Goal: Information Seeking & Learning: Learn about a topic

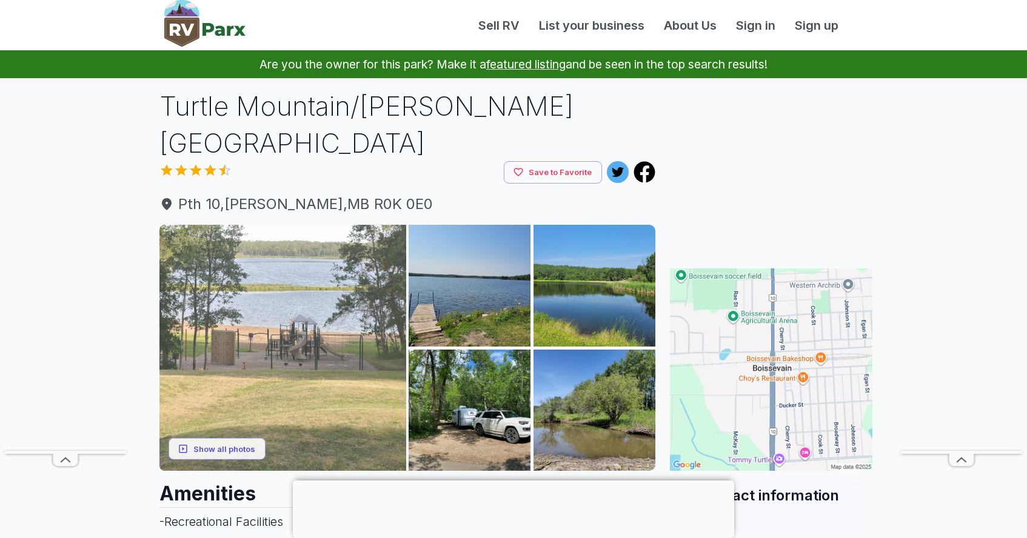
click at [336, 337] on img at bounding box center [282, 348] width 247 height 247
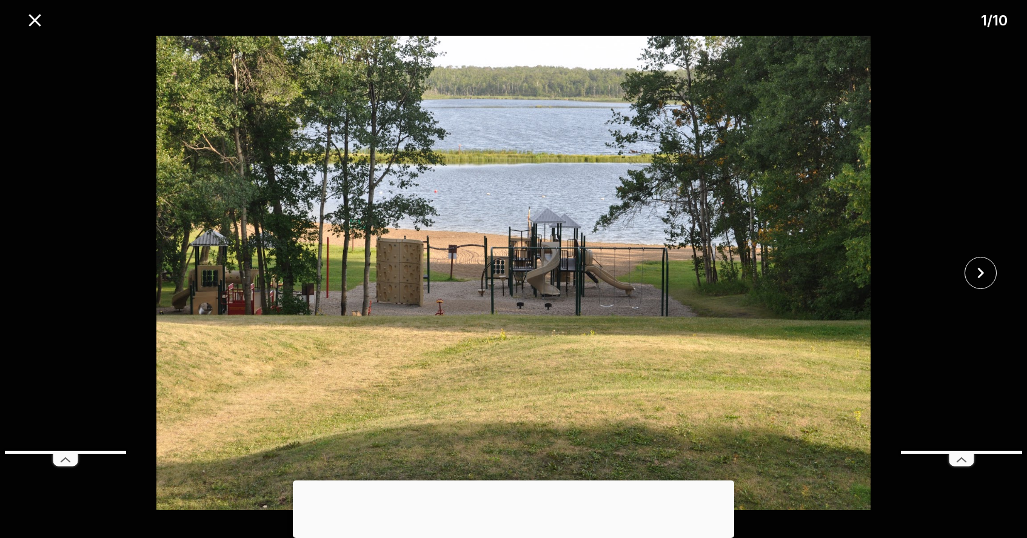
click at [520, 481] on div at bounding box center [513, 481] width 441 height 0
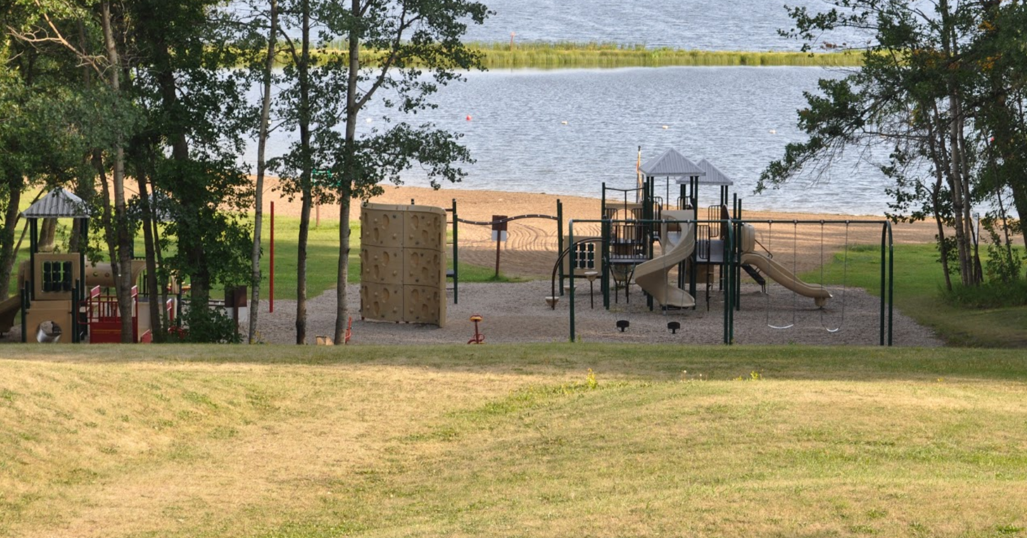
scroll to position [44, 0]
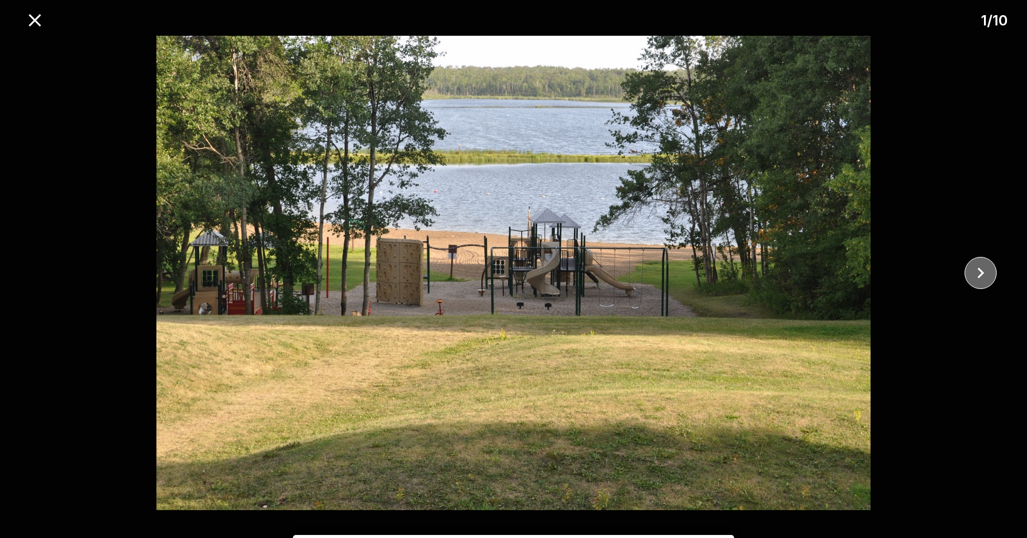
click at [981, 278] on icon "close" at bounding box center [980, 273] width 21 height 21
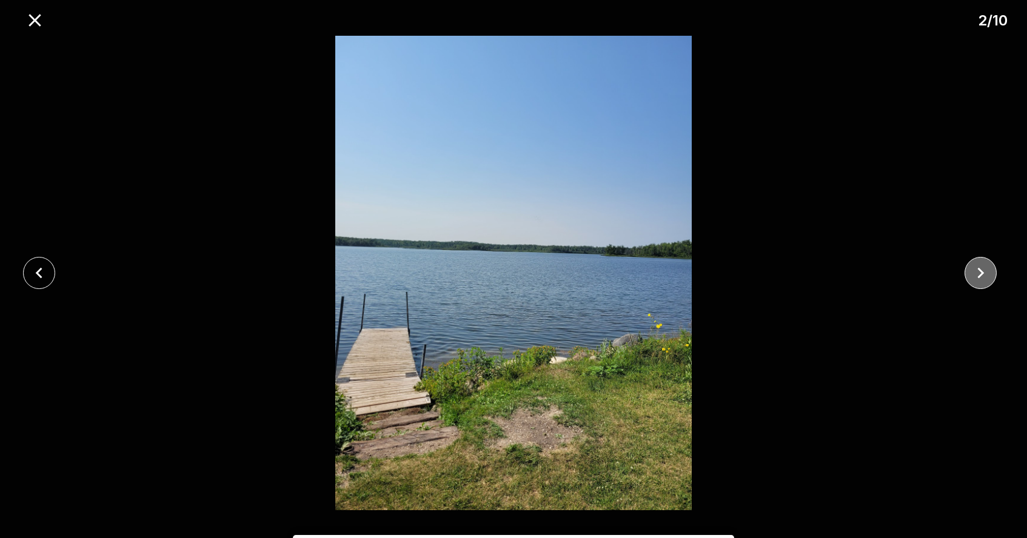
click at [981, 278] on icon "close" at bounding box center [980, 273] width 21 height 21
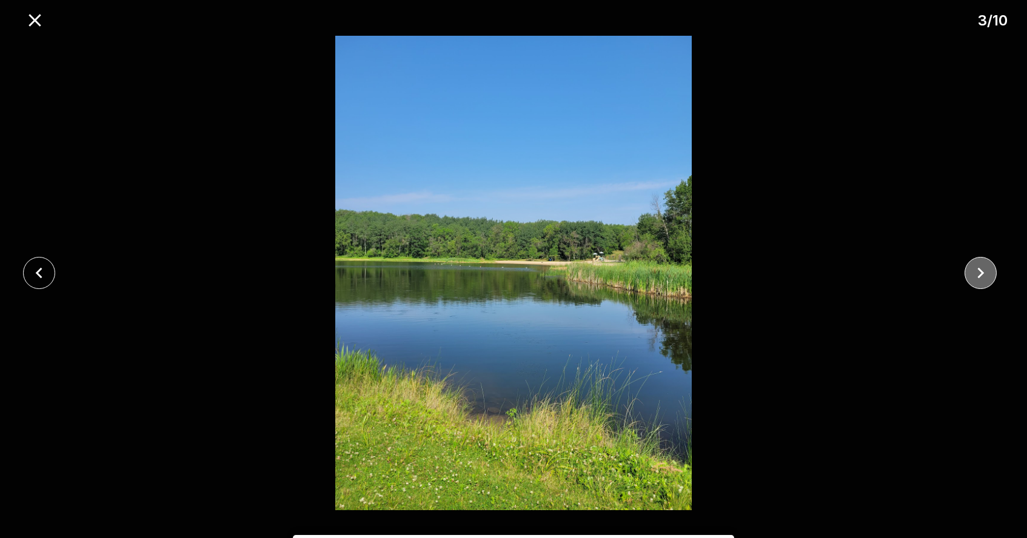
click at [981, 279] on icon "close" at bounding box center [980, 273] width 21 height 21
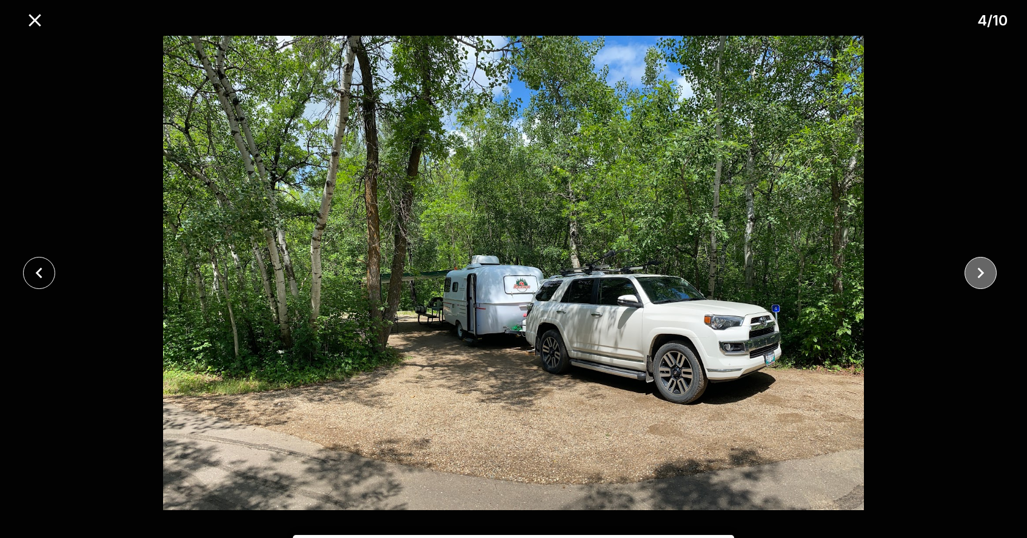
click at [979, 282] on icon "close" at bounding box center [980, 273] width 21 height 21
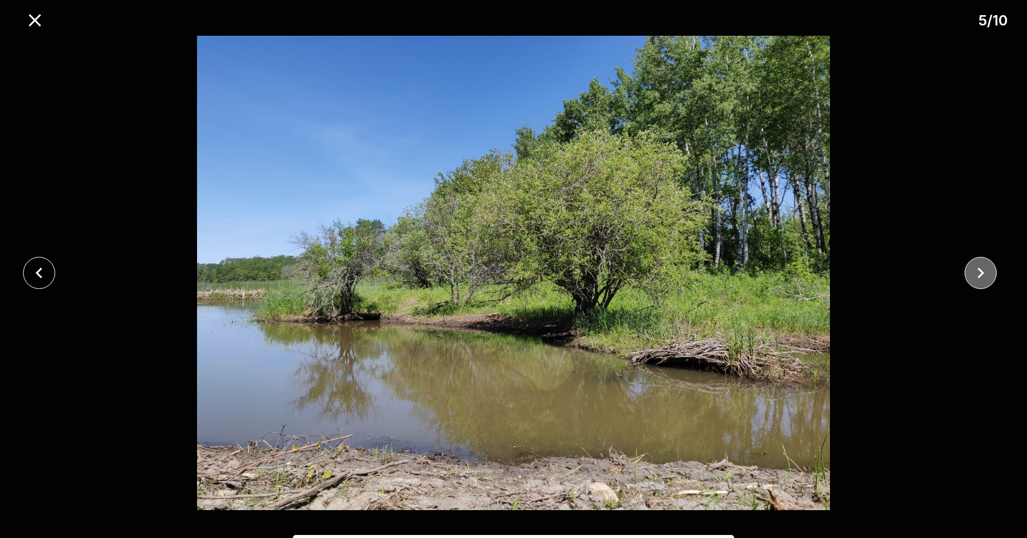
click at [979, 282] on icon "close" at bounding box center [980, 273] width 21 height 21
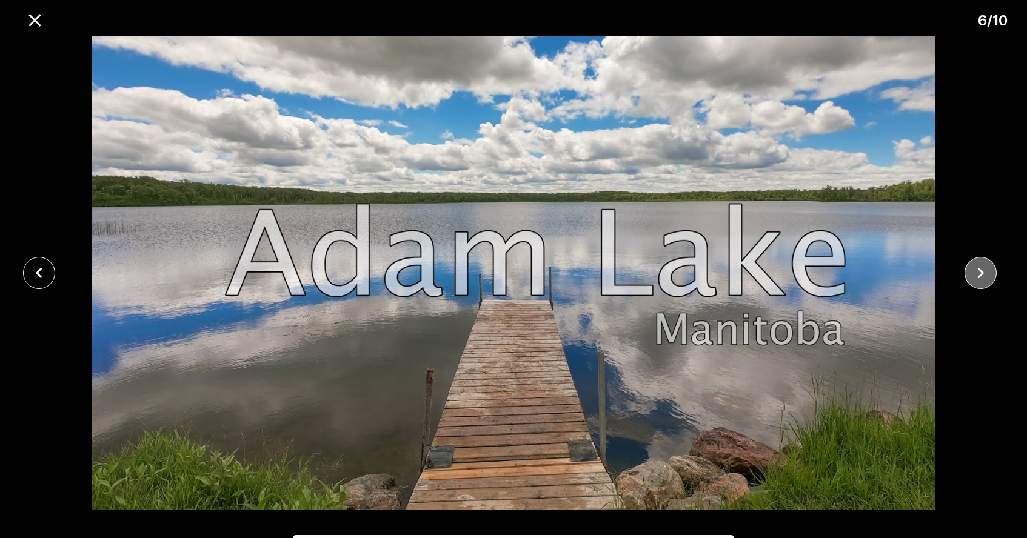
click at [979, 282] on icon "close" at bounding box center [980, 273] width 21 height 21
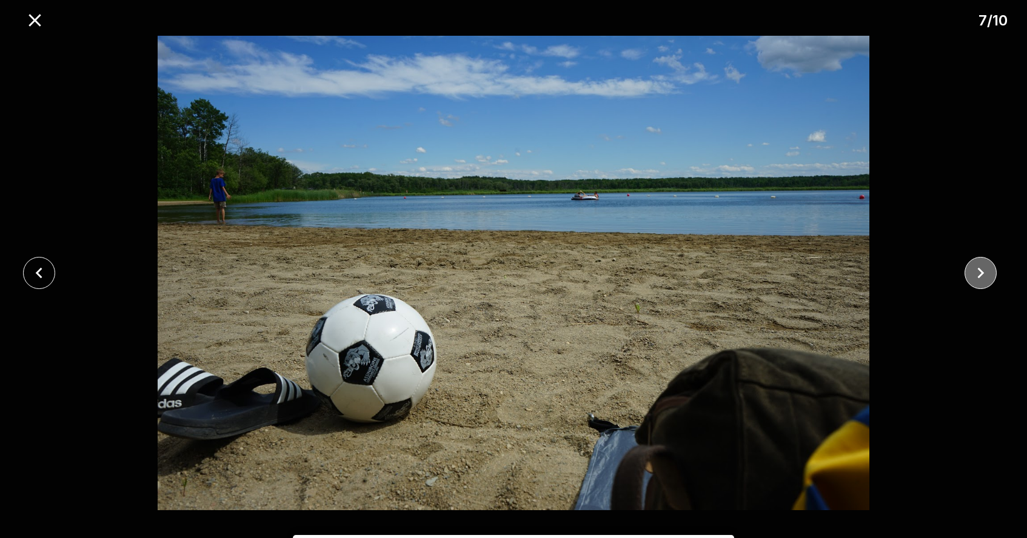
click at [979, 282] on icon "close" at bounding box center [980, 273] width 21 height 21
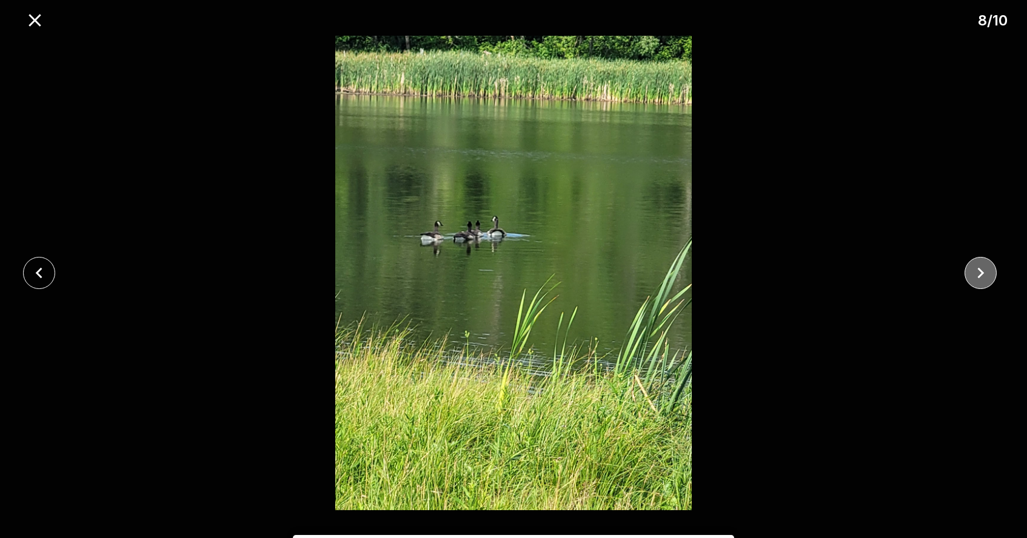
click at [979, 282] on icon "close" at bounding box center [980, 273] width 21 height 21
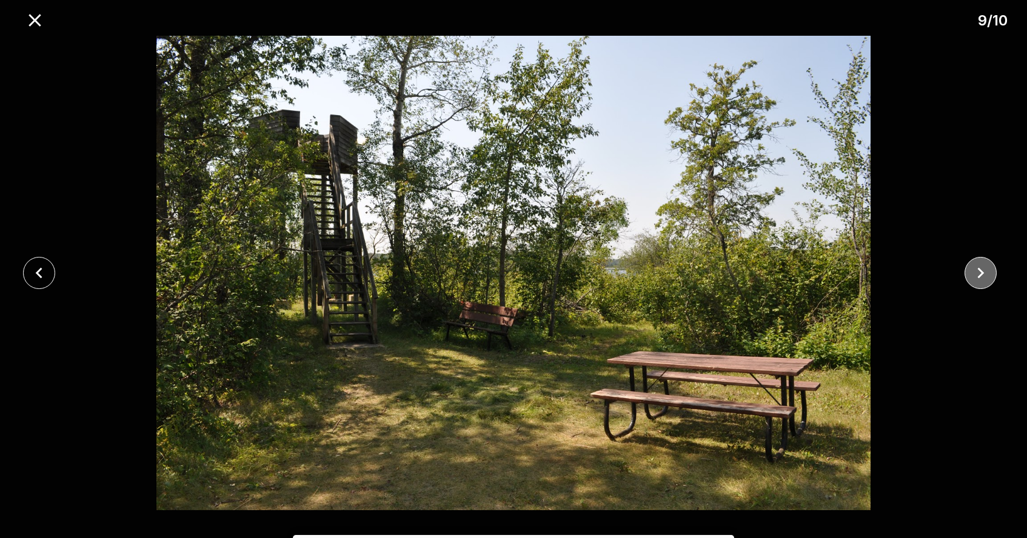
click at [979, 283] on icon "close" at bounding box center [980, 273] width 21 height 21
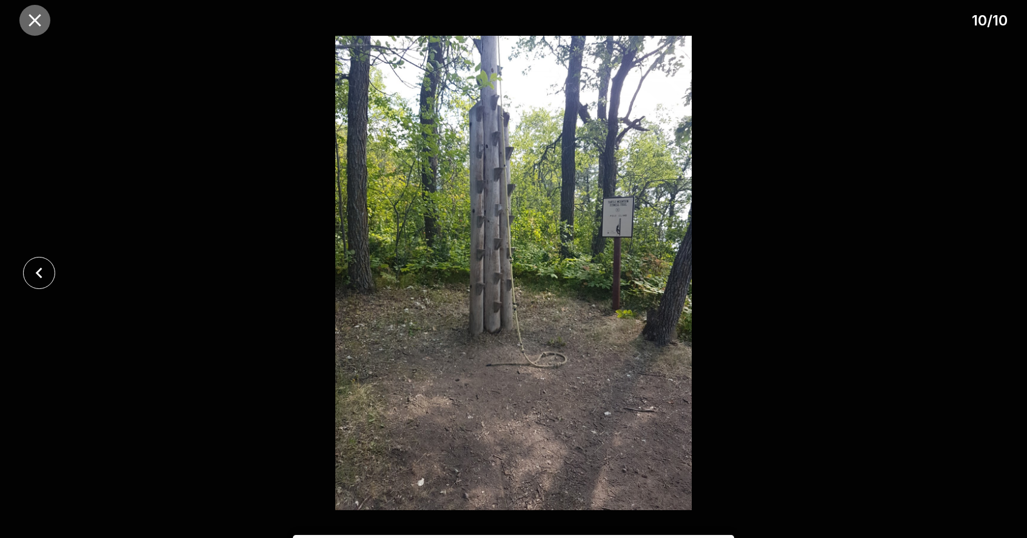
click at [31, 24] on icon "close" at bounding box center [35, 20] width 12 height 12
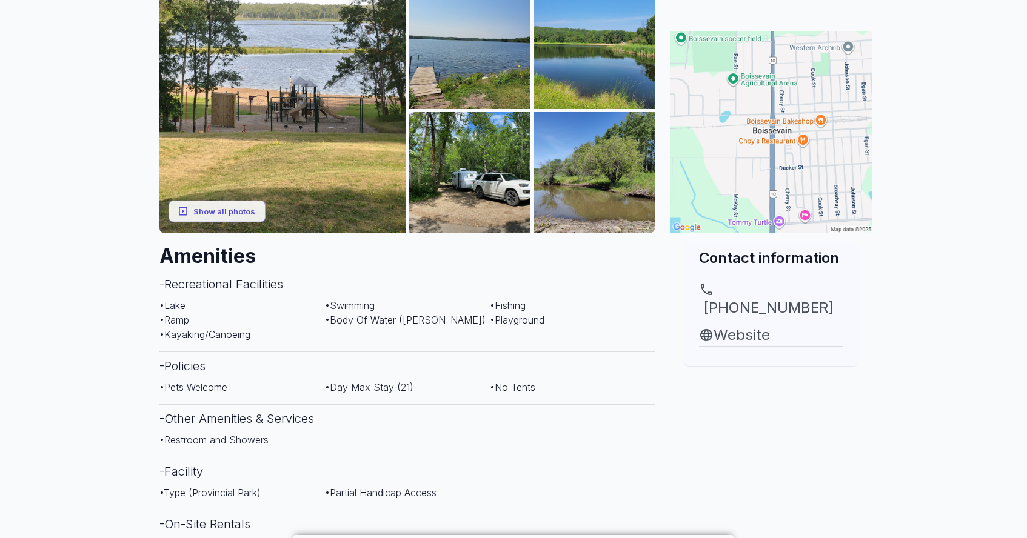
scroll to position [241, 0]
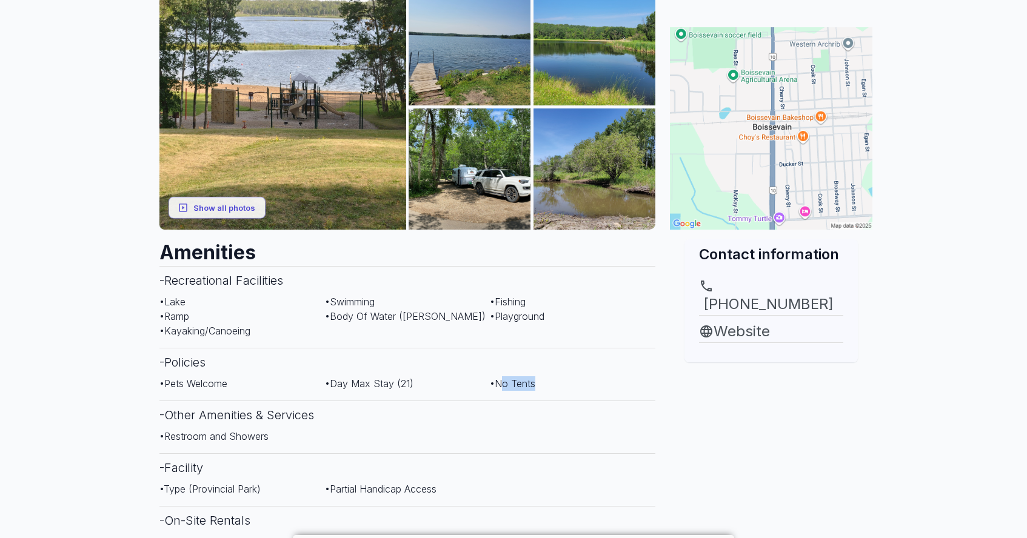
drag, startPoint x: 540, startPoint y: 383, endPoint x: 505, endPoint y: 381, distance: 35.2
click at [505, 381] on div "• No Tents" at bounding box center [573, 384] width 166 height 15
click at [568, 391] on div "• Pets Welcome • Day Max Stay (21) • No Tents" at bounding box center [407, 389] width 496 height 24
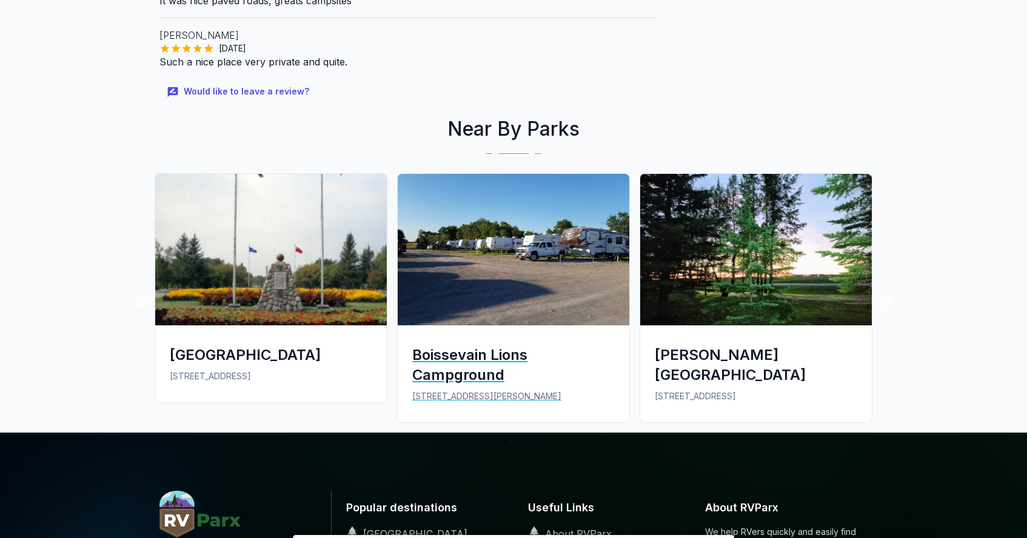
scroll to position [1300, 0]
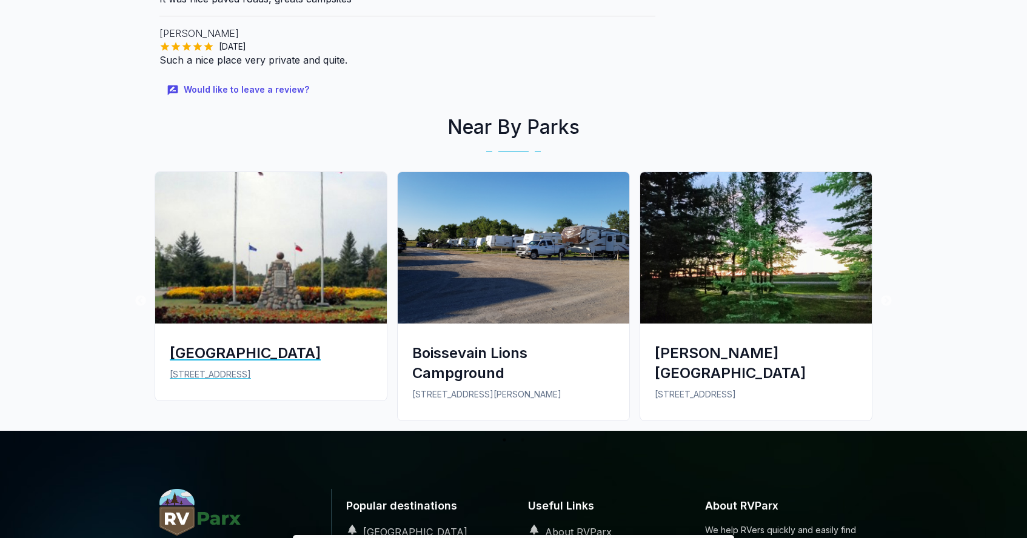
click at [228, 357] on div "[GEOGRAPHIC_DATA]" at bounding box center [271, 353] width 203 height 20
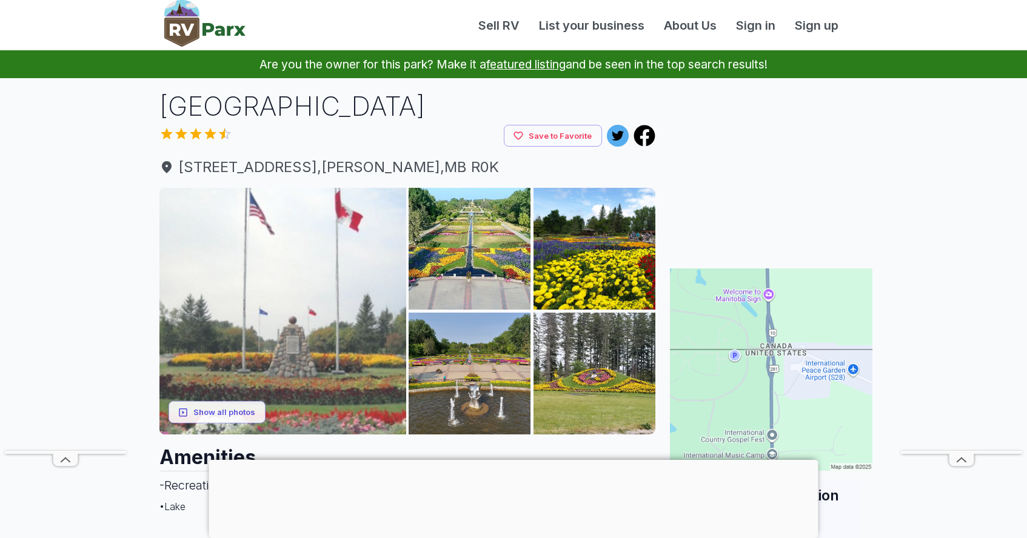
click at [327, 375] on img at bounding box center [282, 311] width 247 height 247
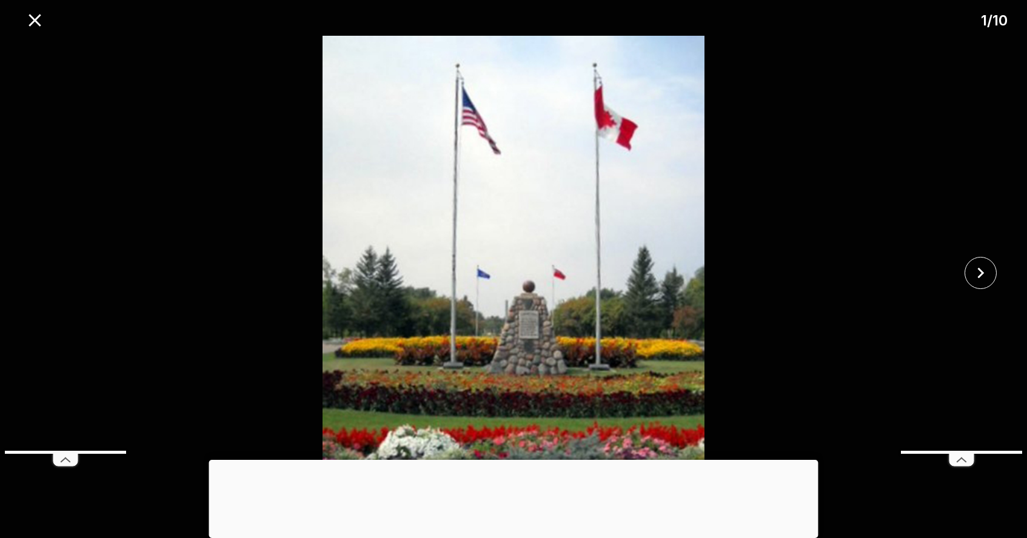
click at [508, 460] on div at bounding box center [513, 460] width 609 height 0
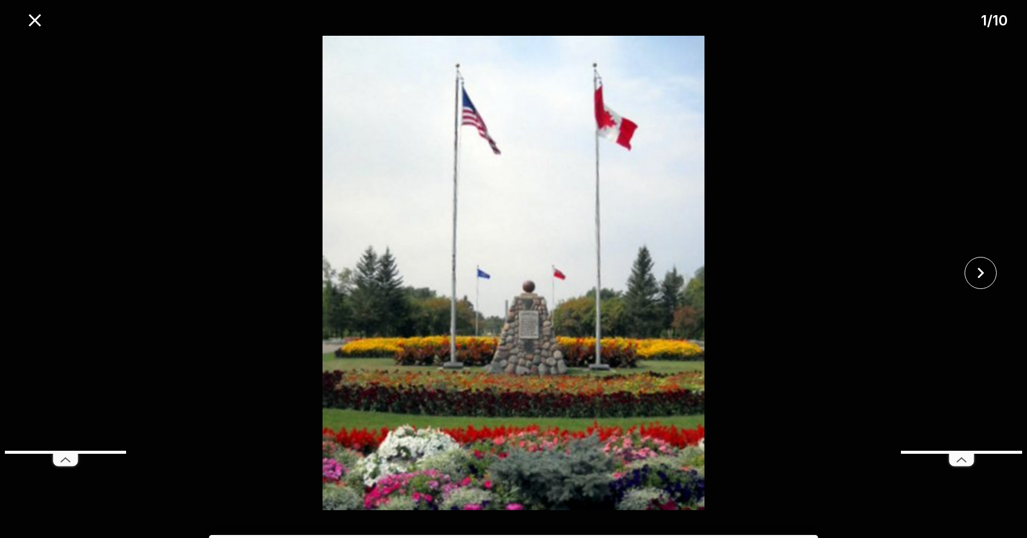
click at [722, 305] on img at bounding box center [514, 273] width 856 height 475
click at [961, 460] on icon at bounding box center [962, 460] width 24 height 12
click at [979, 283] on icon "close" at bounding box center [980, 273] width 21 height 21
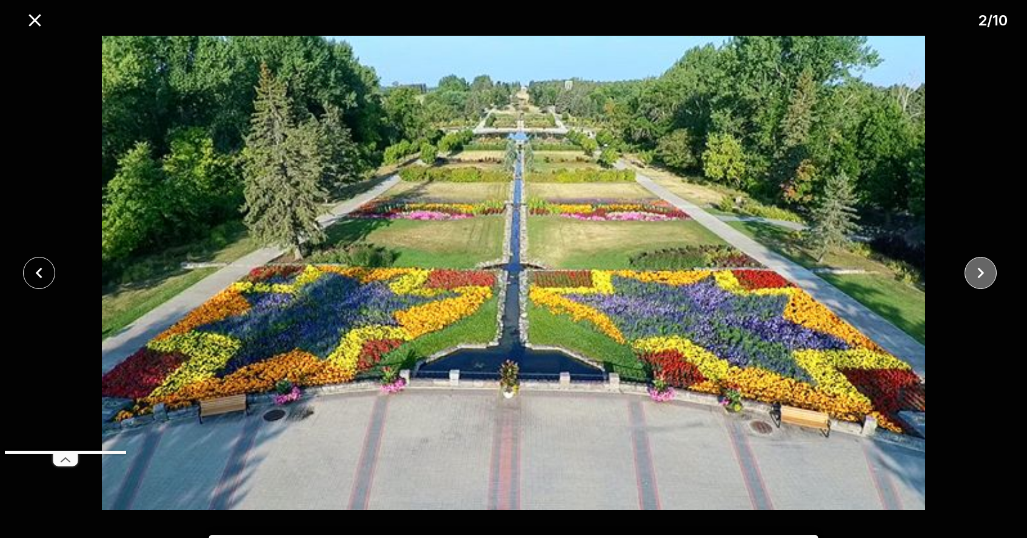
click at [979, 283] on icon "close" at bounding box center [980, 273] width 21 height 21
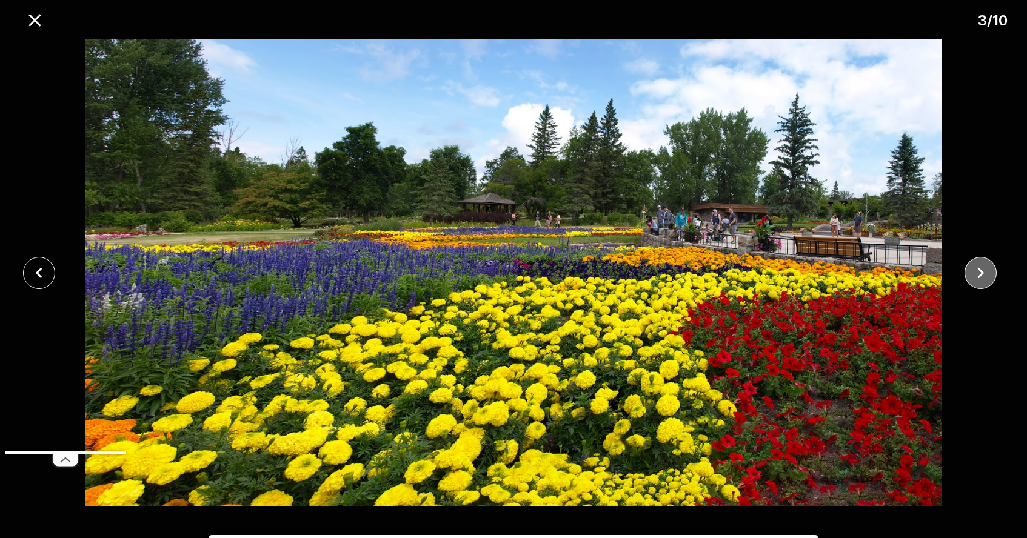
click at [979, 283] on icon "close" at bounding box center [980, 273] width 21 height 21
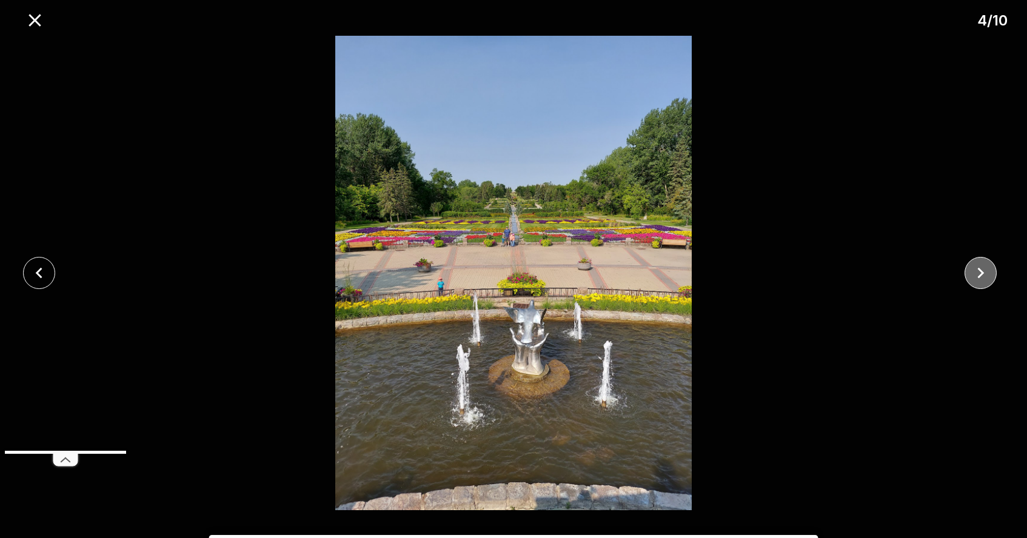
click at [979, 284] on button "close" at bounding box center [981, 273] width 32 height 32
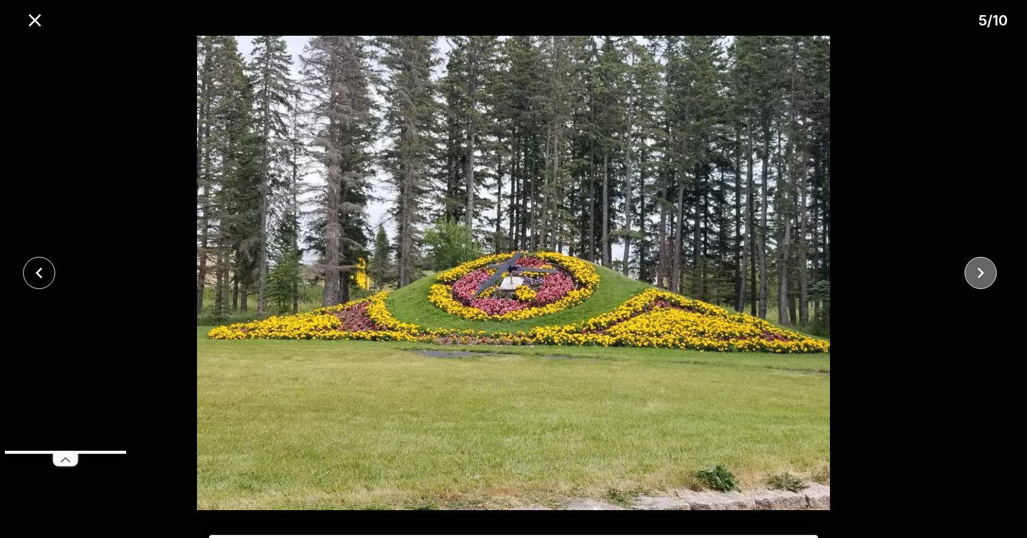
click at [979, 284] on button "close" at bounding box center [981, 273] width 32 height 32
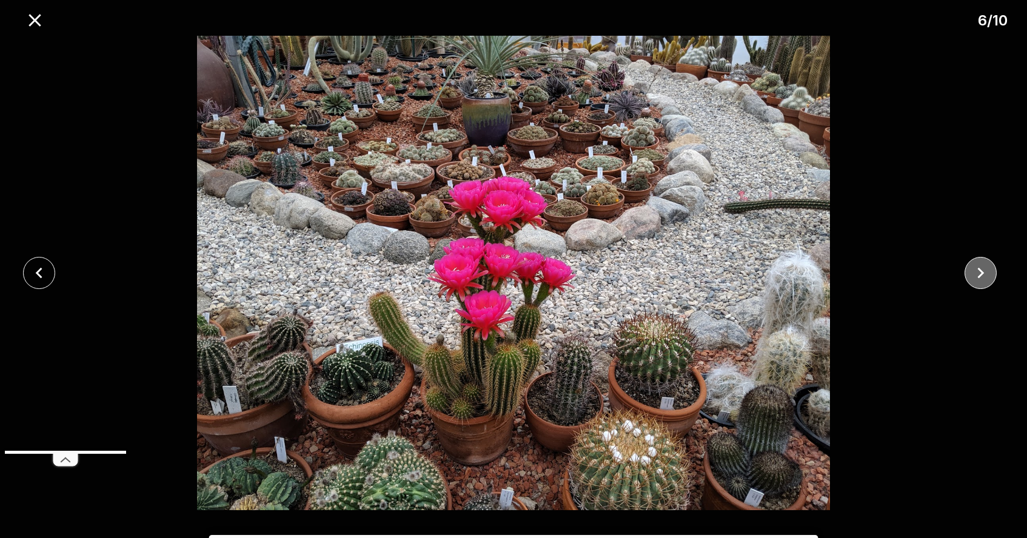
click at [979, 284] on button "close" at bounding box center [981, 273] width 32 height 32
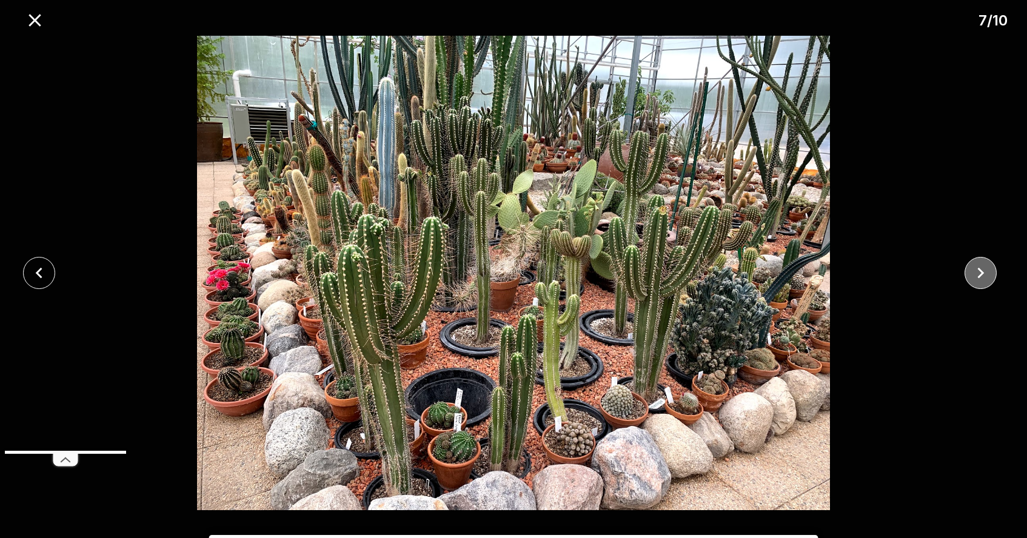
click at [979, 281] on icon "close" at bounding box center [980, 273] width 21 height 21
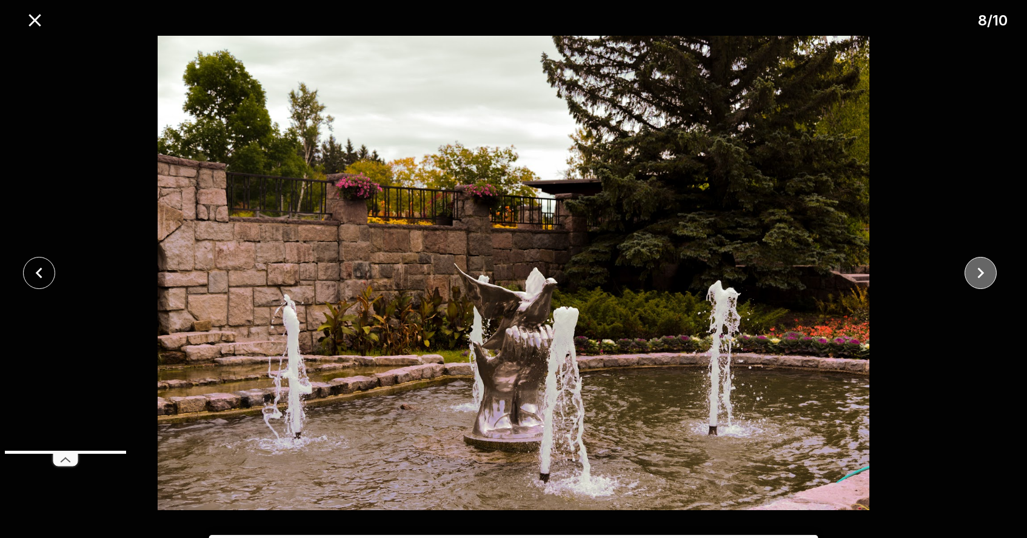
click at [979, 281] on icon "close" at bounding box center [980, 273] width 21 height 21
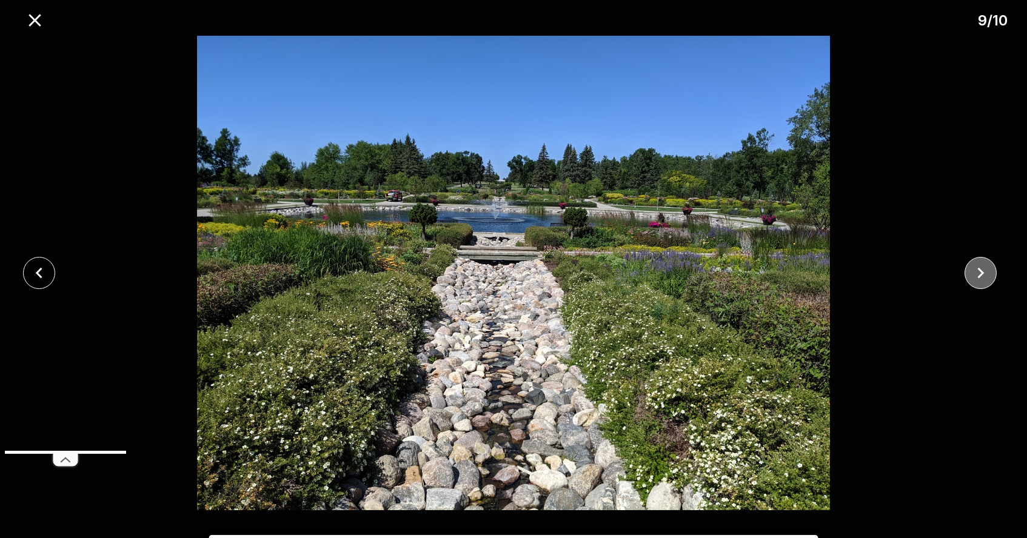
click at [980, 281] on icon "close" at bounding box center [980, 273] width 21 height 21
